Goal: Task Accomplishment & Management: Manage account settings

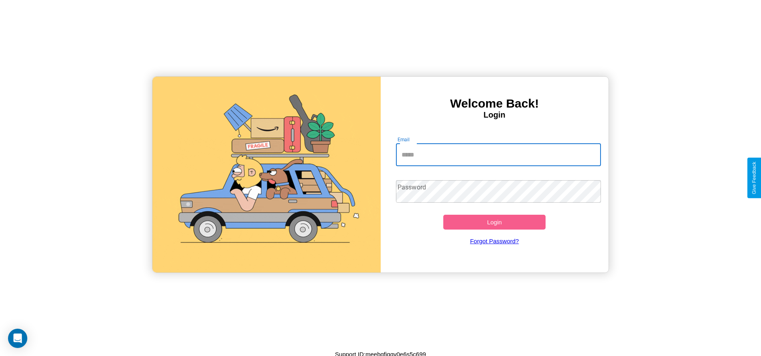
click at [498, 154] on input "Email" at bounding box center [498, 155] width 205 height 22
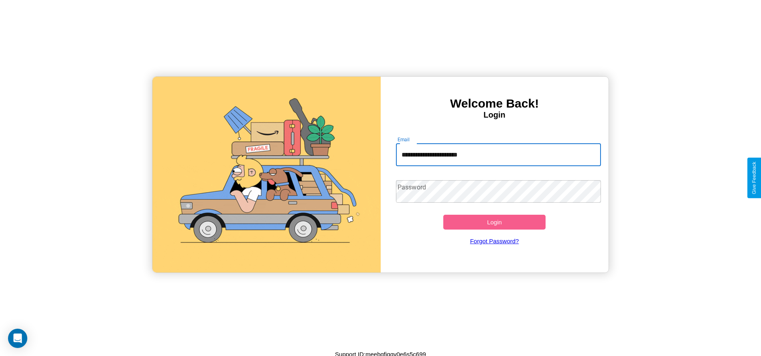
type input "**********"
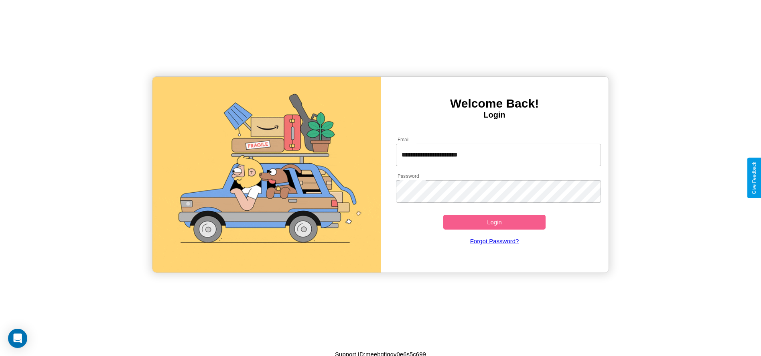
click at [494, 222] on button "Login" at bounding box center [494, 222] width 103 height 15
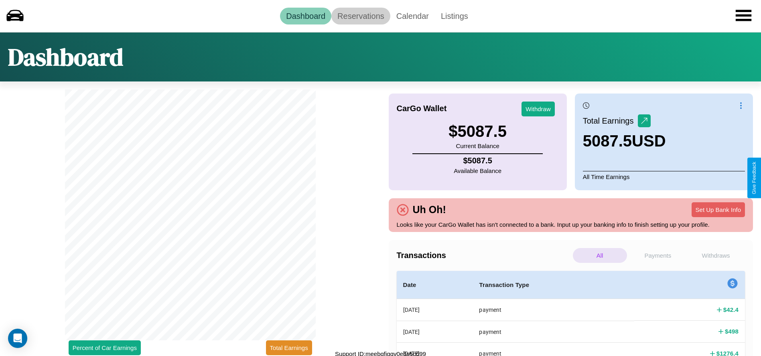
click at [361, 16] on link "Reservations" at bounding box center [360, 16] width 59 height 17
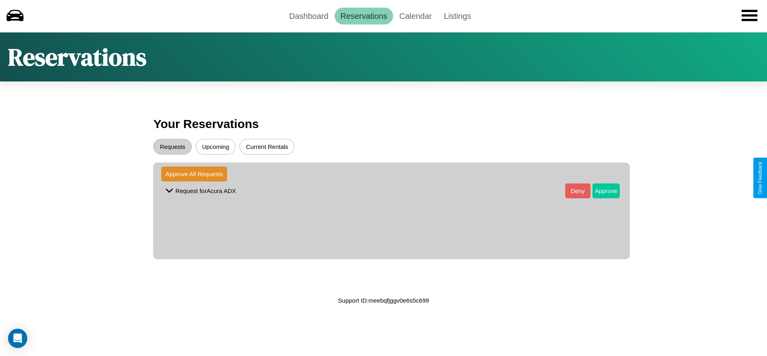
click at [600, 190] on button "Approve" at bounding box center [605, 190] width 27 height 15
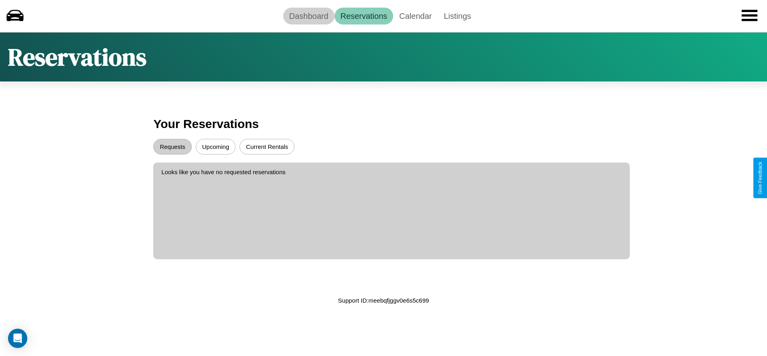
click at [308, 16] on link "Dashboard" at bounding box center [308, 16] width 51 height 17
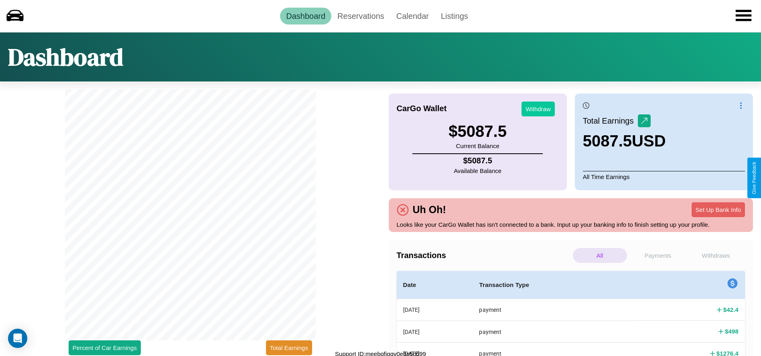
click at [538, 109] on button "Withdraw" at bounding box center [537, 108] width 33 height 15
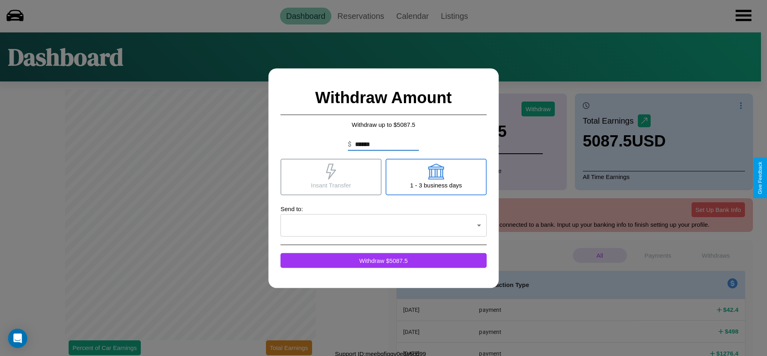
click at [436, 176] on icon at bounding box center [436, 171] width 16 height 16
type input "*"
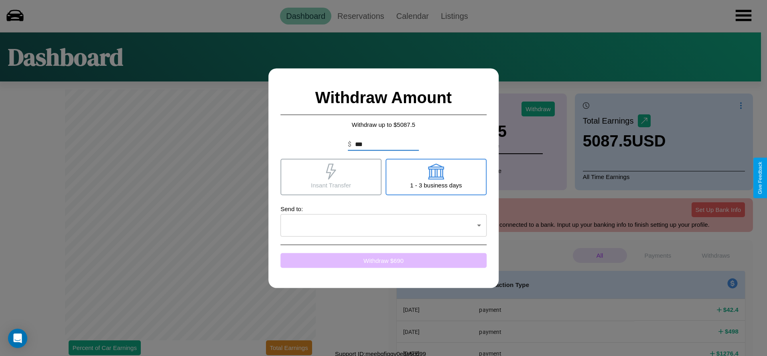
type input "***"
click at [383, 260] on button "Withdraw $ 690" at bounding box center [383, 260] width 206 height 15
